Goal: Navigation & Orientation: Find specific page/section

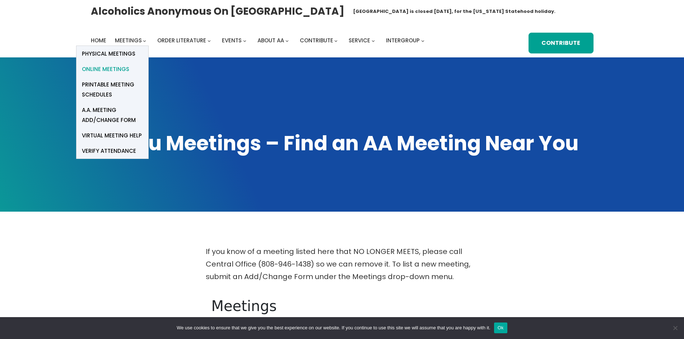
click at [99, 68] on span "Online Meetings" at bounding box center [105, 69] width 47 height 10
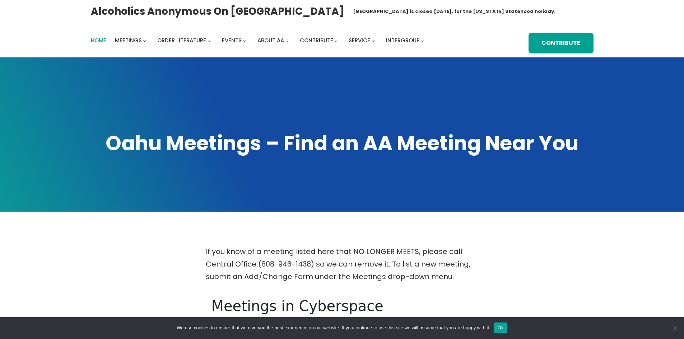
click at [100, 40] on span "Home" at bounding box center [98, 41] width 15 height 8
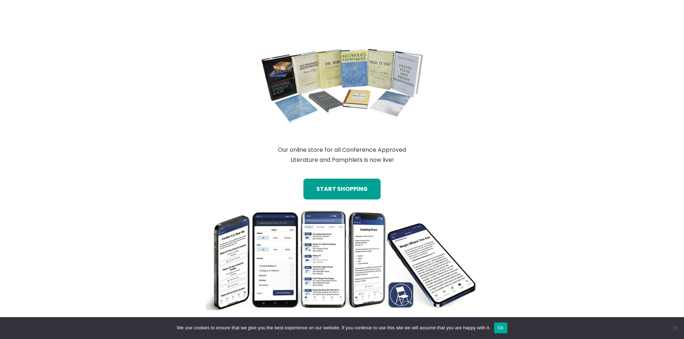
scroll to position [730, 0]
